Goal: Task Accomplishment & Management: Manage account settings

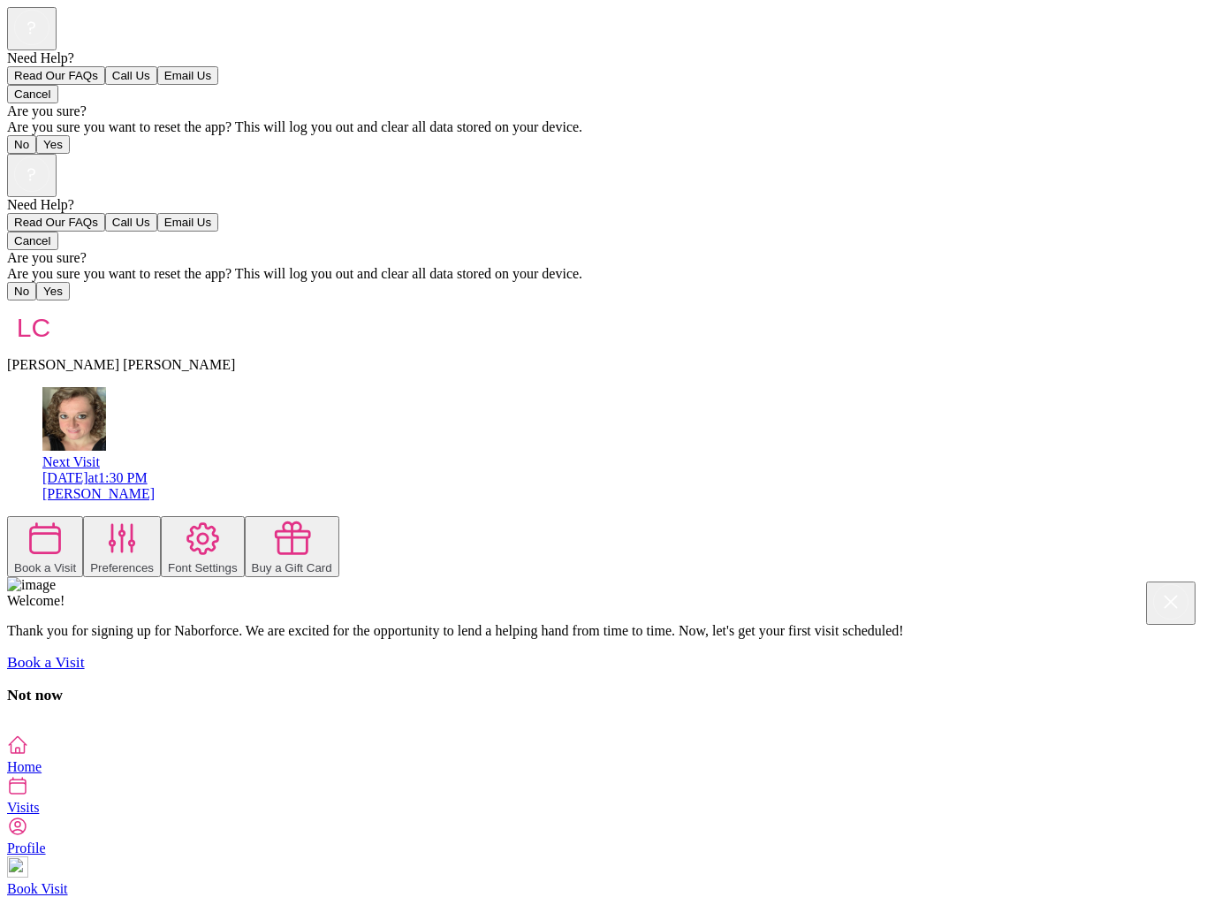
click at [426, 470] on div "[DATE] 1:30 PM" at bounding box center [620, 478] width 1157 height 16
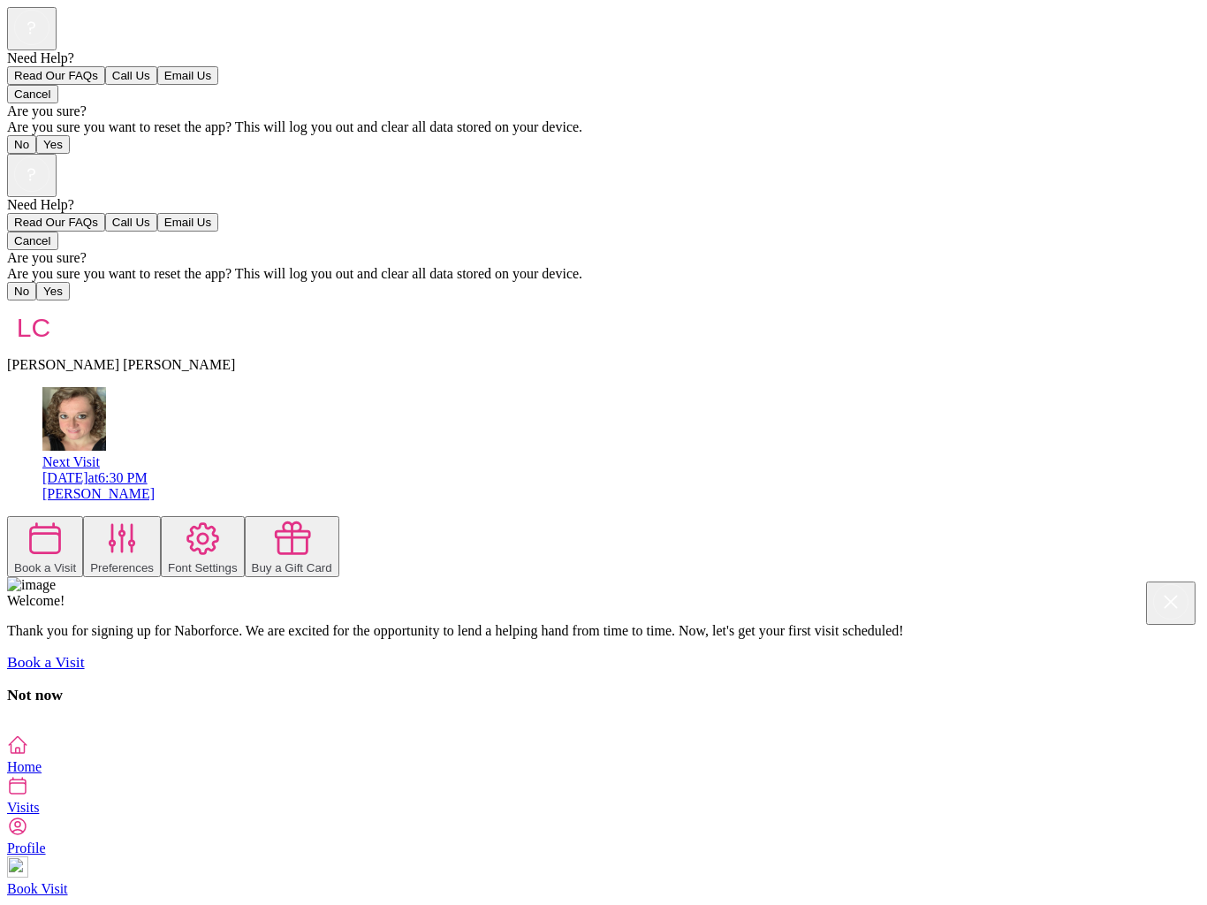
click at [49, 156] on rect at bounding box center [31, 173] width 34 height 34
click at [218, 231] on button "Email Us" at bounding box center [187, 222] width 61 height 19
